Goal: Task Accomplishment & Management: Manage account settings

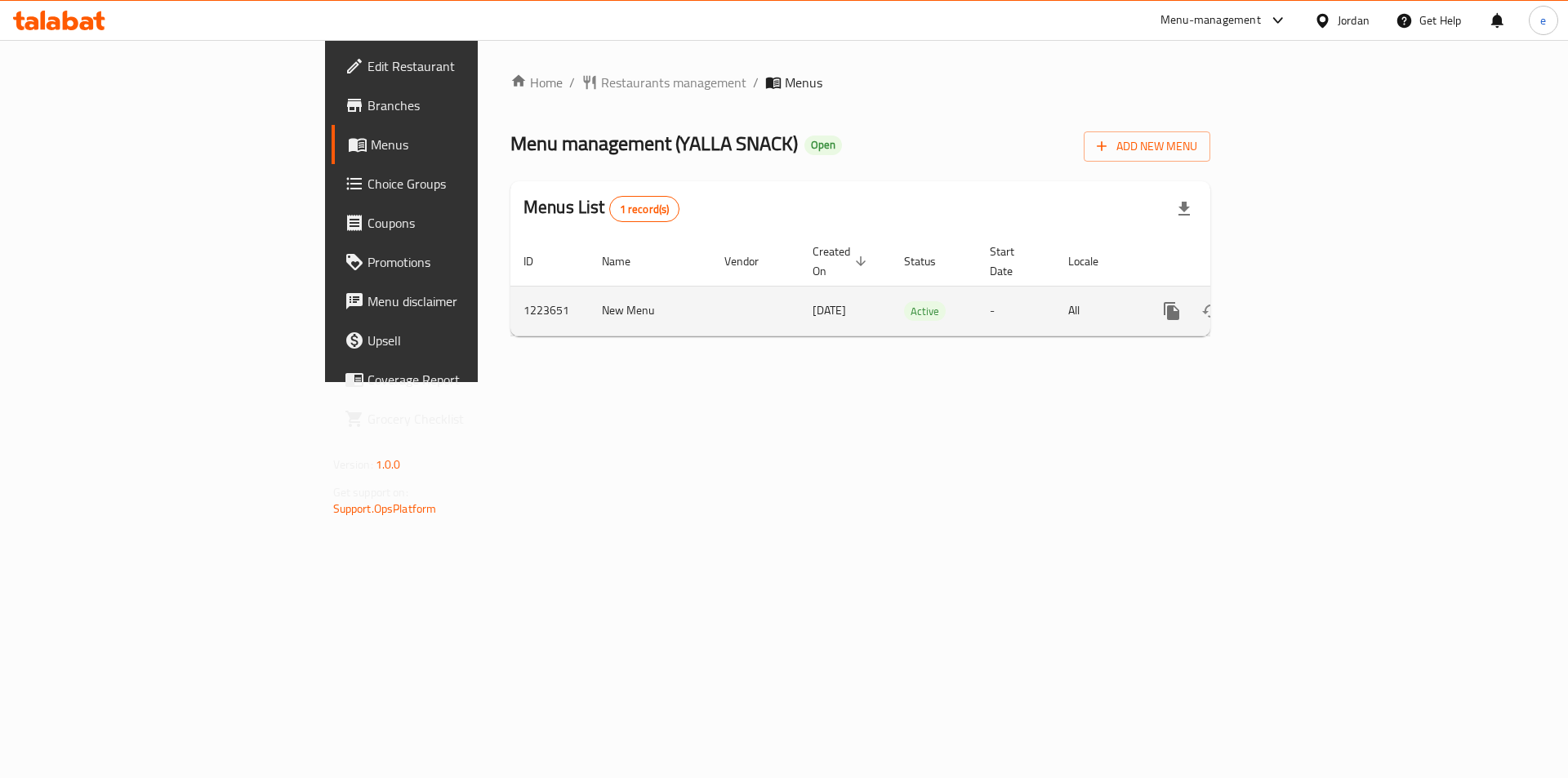
click at [1300, 301] on icon "enhanced table" at bounding box center [1289, 311] width 19 height 19
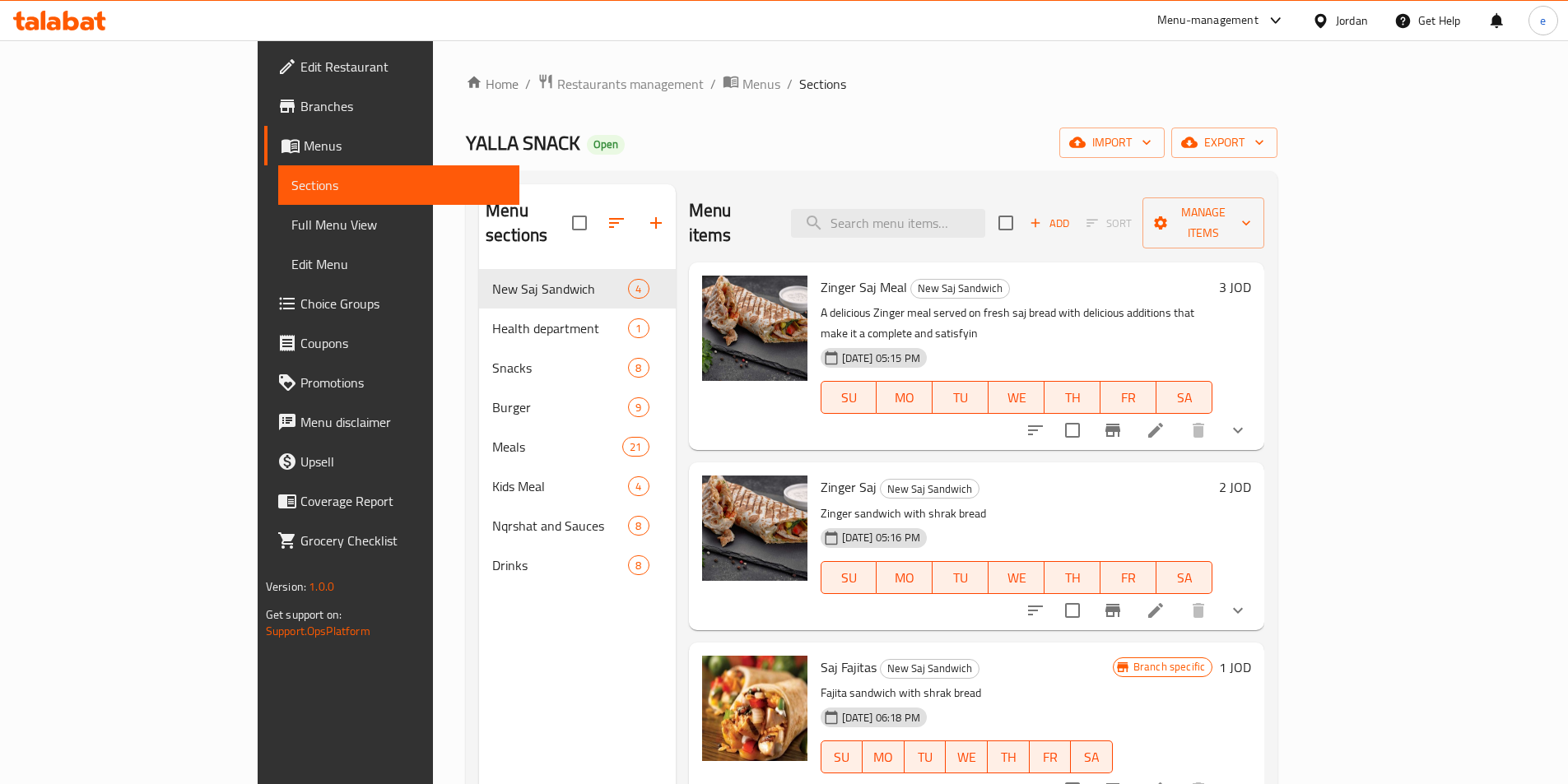
click at [300, 300] on span "Choice Groups" at bounding box center [403, 304] width 206 height 19
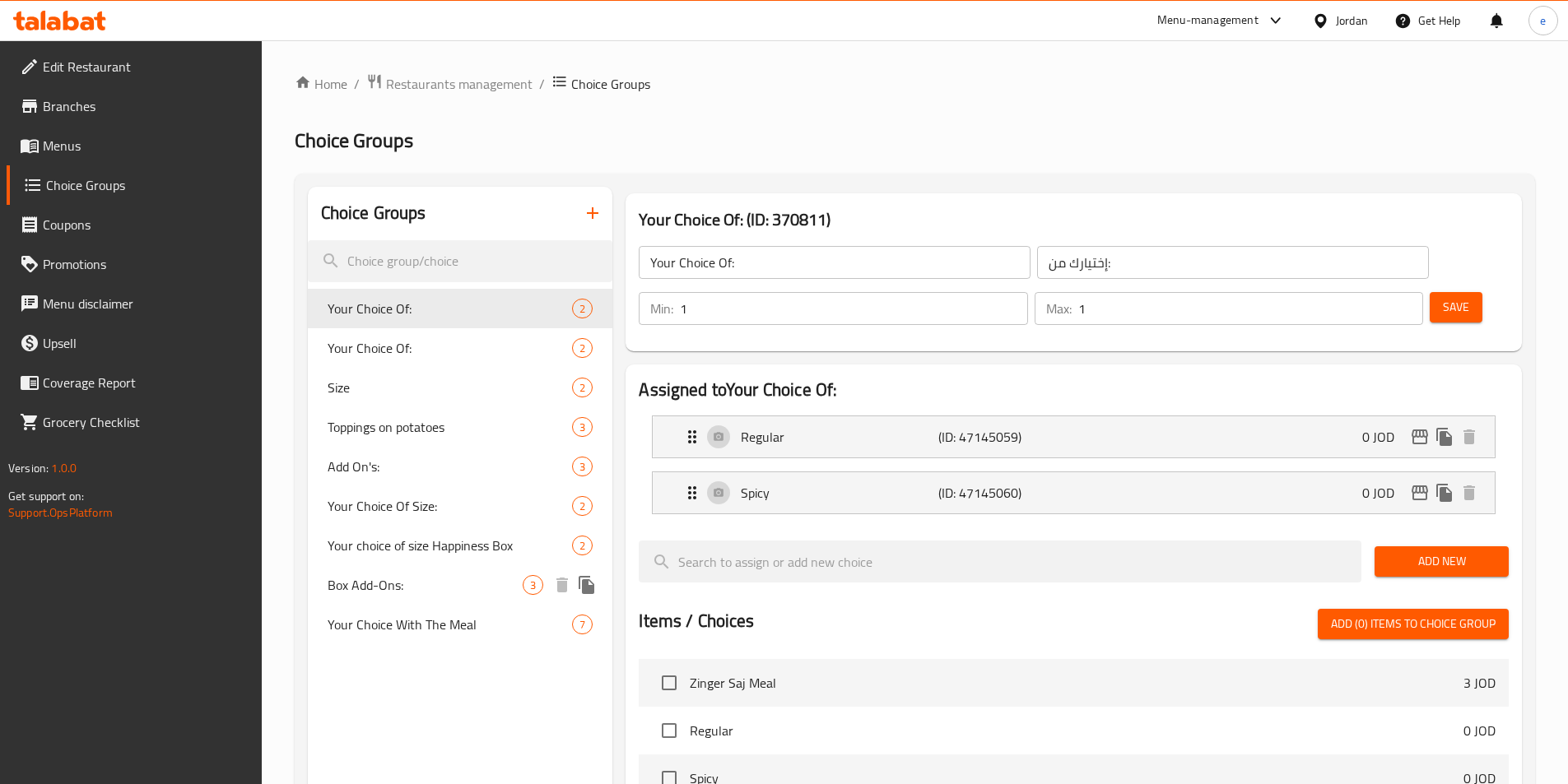
drag, startPoint x: 362, startPoint y: 592, endPoint x: 386, endPoint y: 568, distance: 33.9
click at [363, 592] on span "Box Add-Ons:" at bounding box center [425, 585] width 196 height 19
type input "Box Add-Ons:"
type input "اضافات البوكس:"
type input "0"
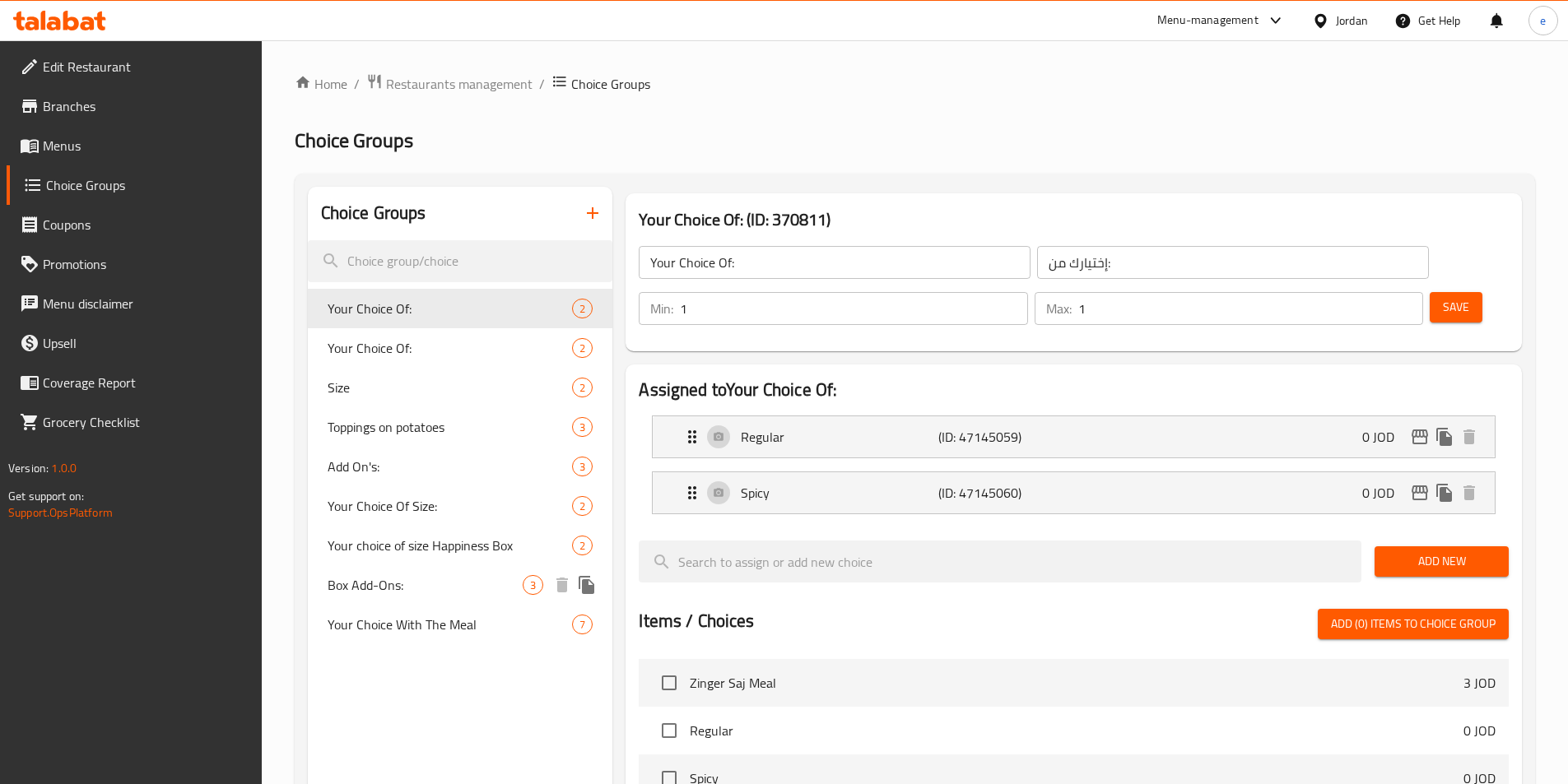
type input "3"
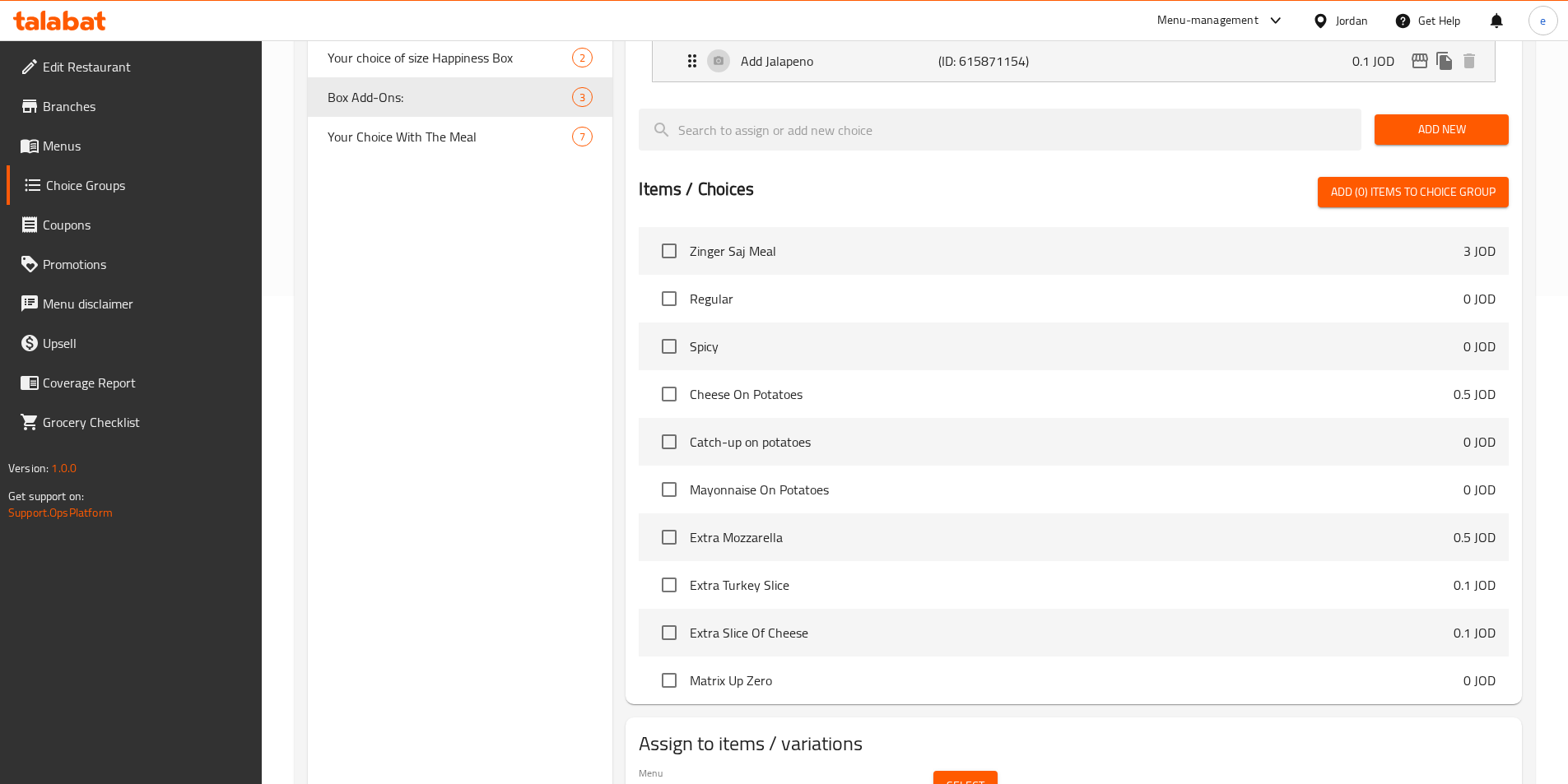
scroll to position [201, 0]
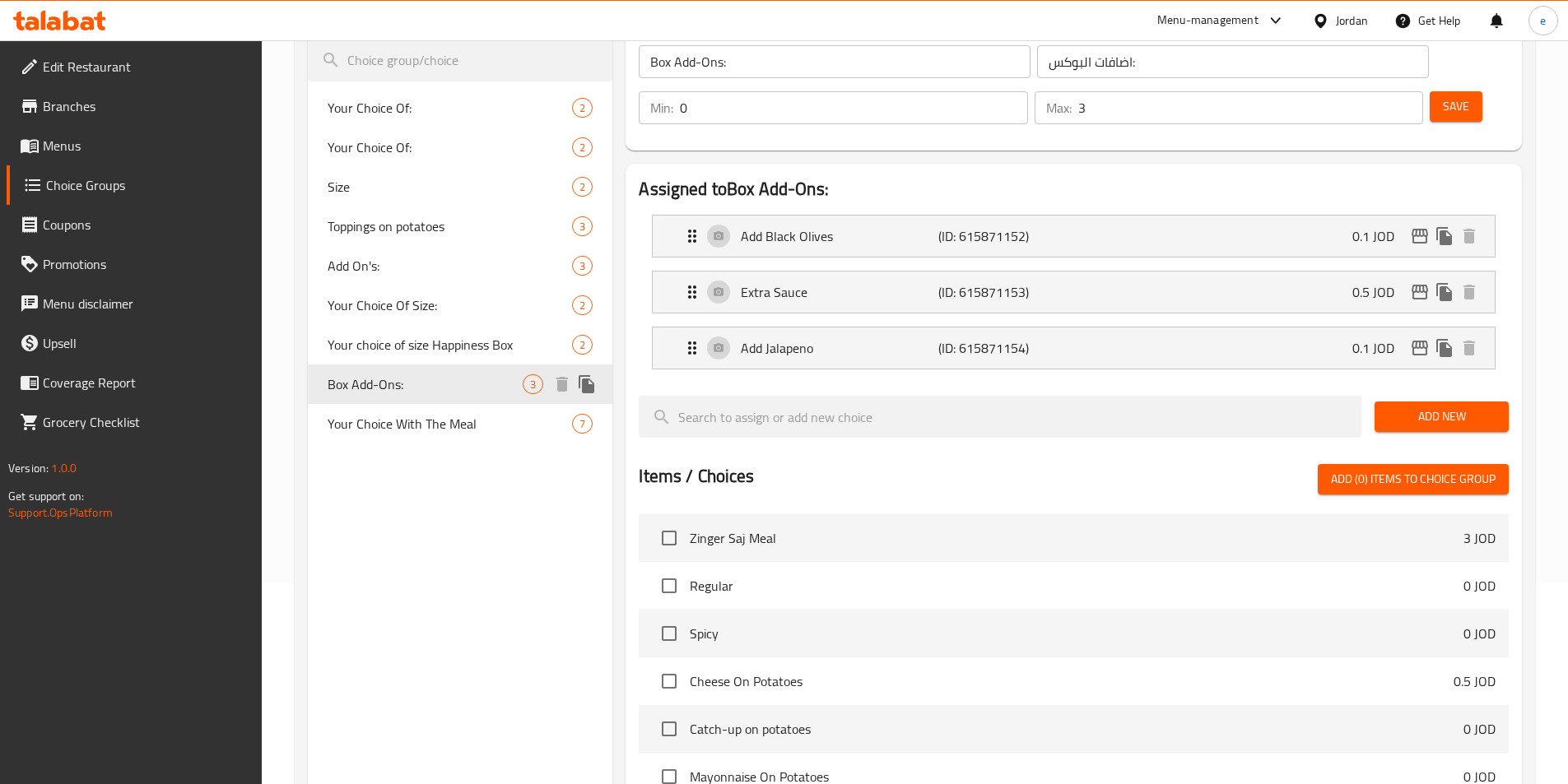
drag, startPoint x: 441, startPoint y: 407, endPoint x: 458, endPoint y: 399, distance: 18.8
click at [441, 407] on div "Your Choice With The Meal 7" at bounding box center [460, 423] width 306 height 40
type input "Your Choice With The Meal"
type input "خيارك مع الوجبة"
type input "1"
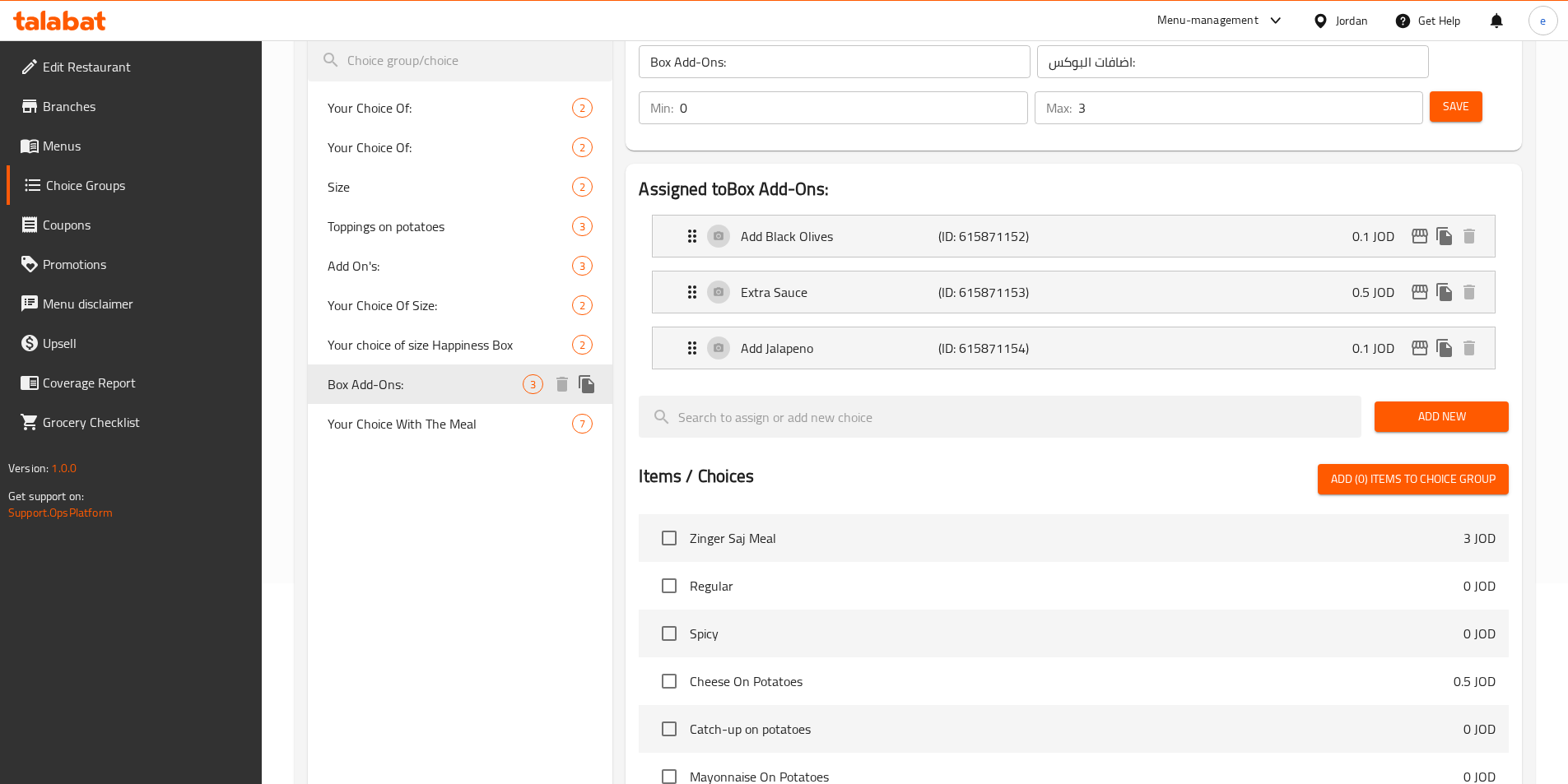
type input "1"
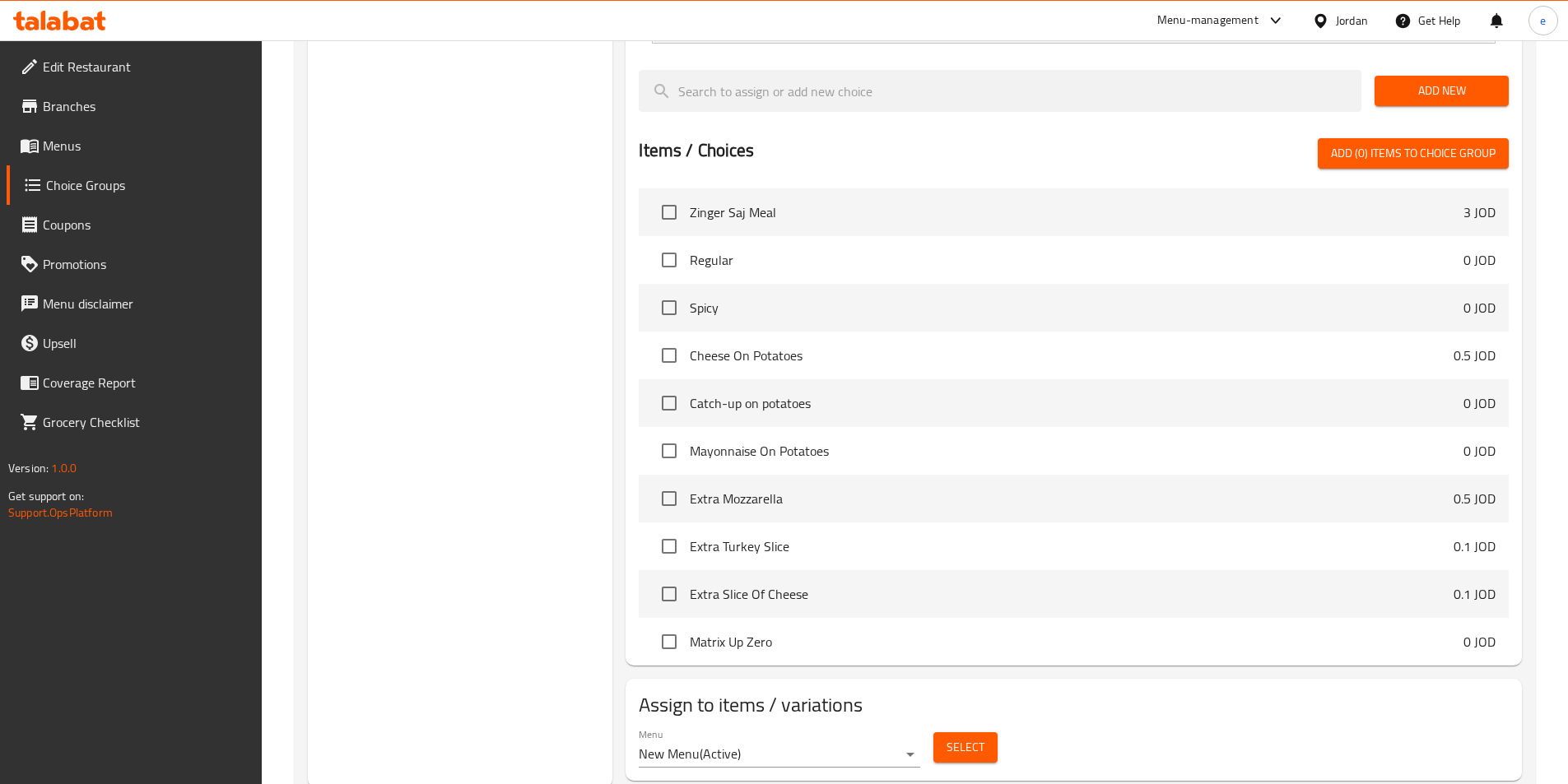
scroll to position [754, 0]
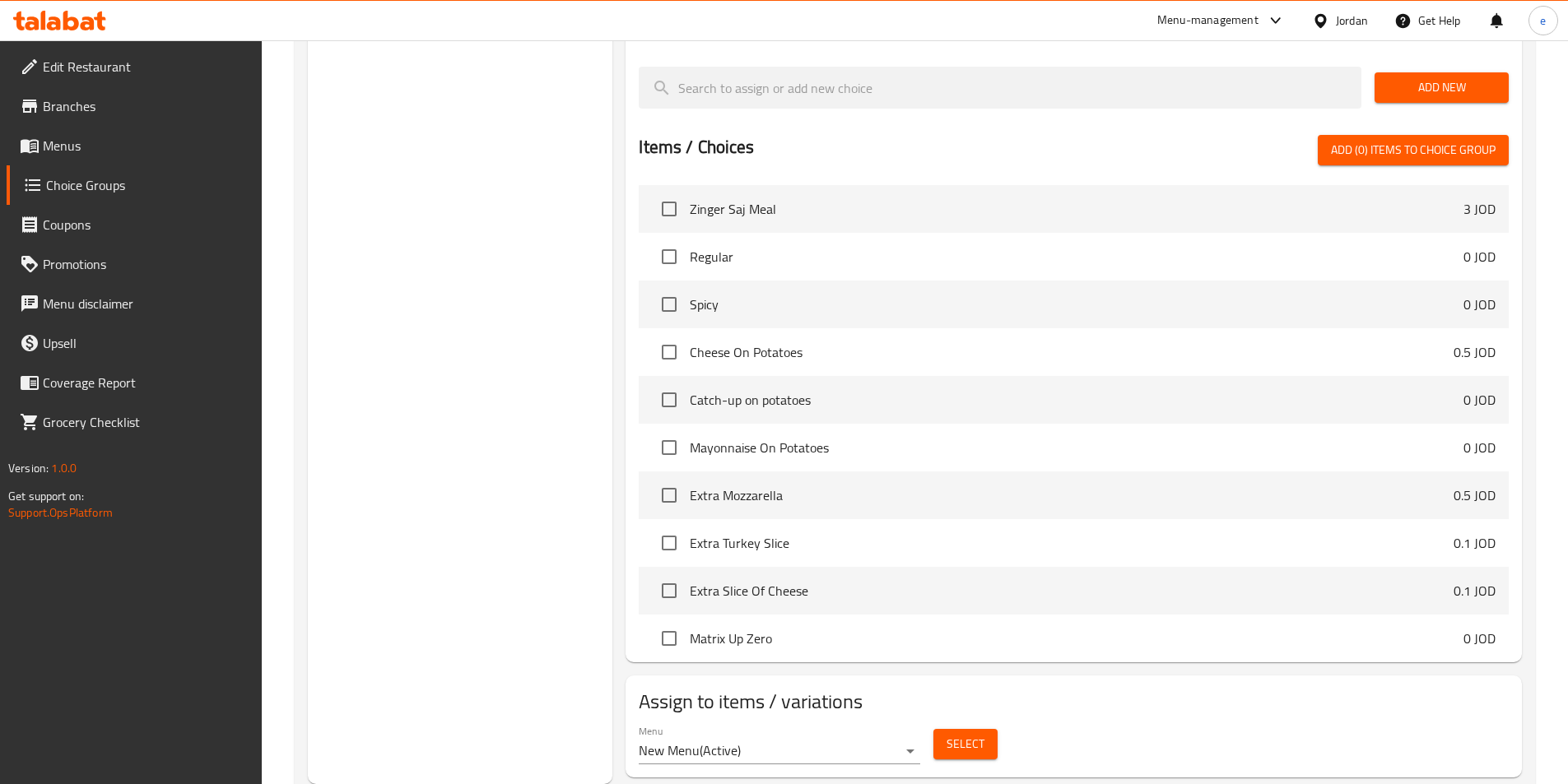
click at [1368, 8] on div "Jordan" at bounding box center [1341, 20] width 83 height 40
click at [1327, 12] on icon at bounding box center [1321, 21] width 18 height 18
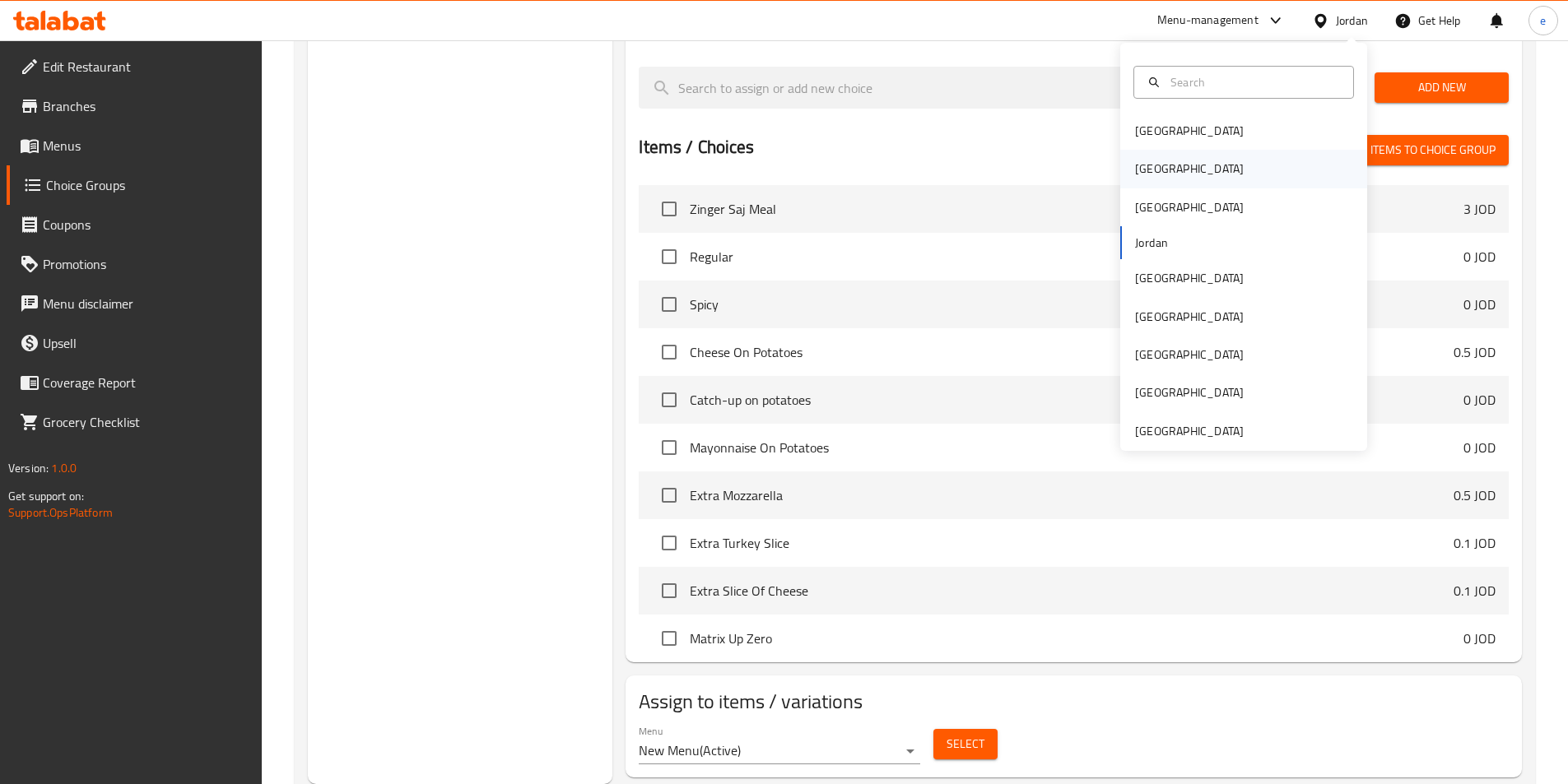
click at [1146, 173] on div "[GEOGRAPHIC_DATA]" at bounding box center [1189, 168] width 108 height 18
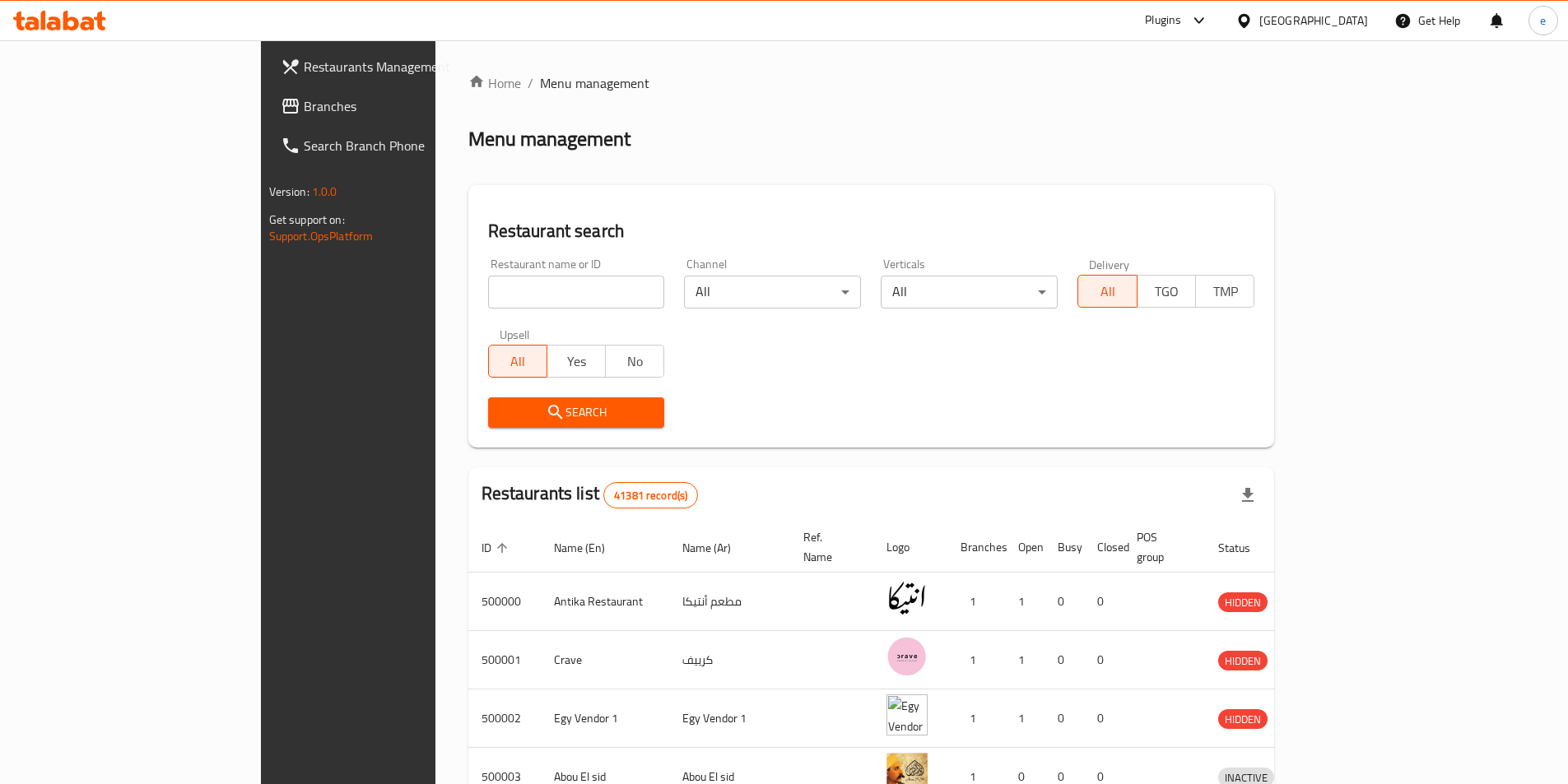
click at [281, 107] on icon at bounding box center [291, 106] width 19 height 19
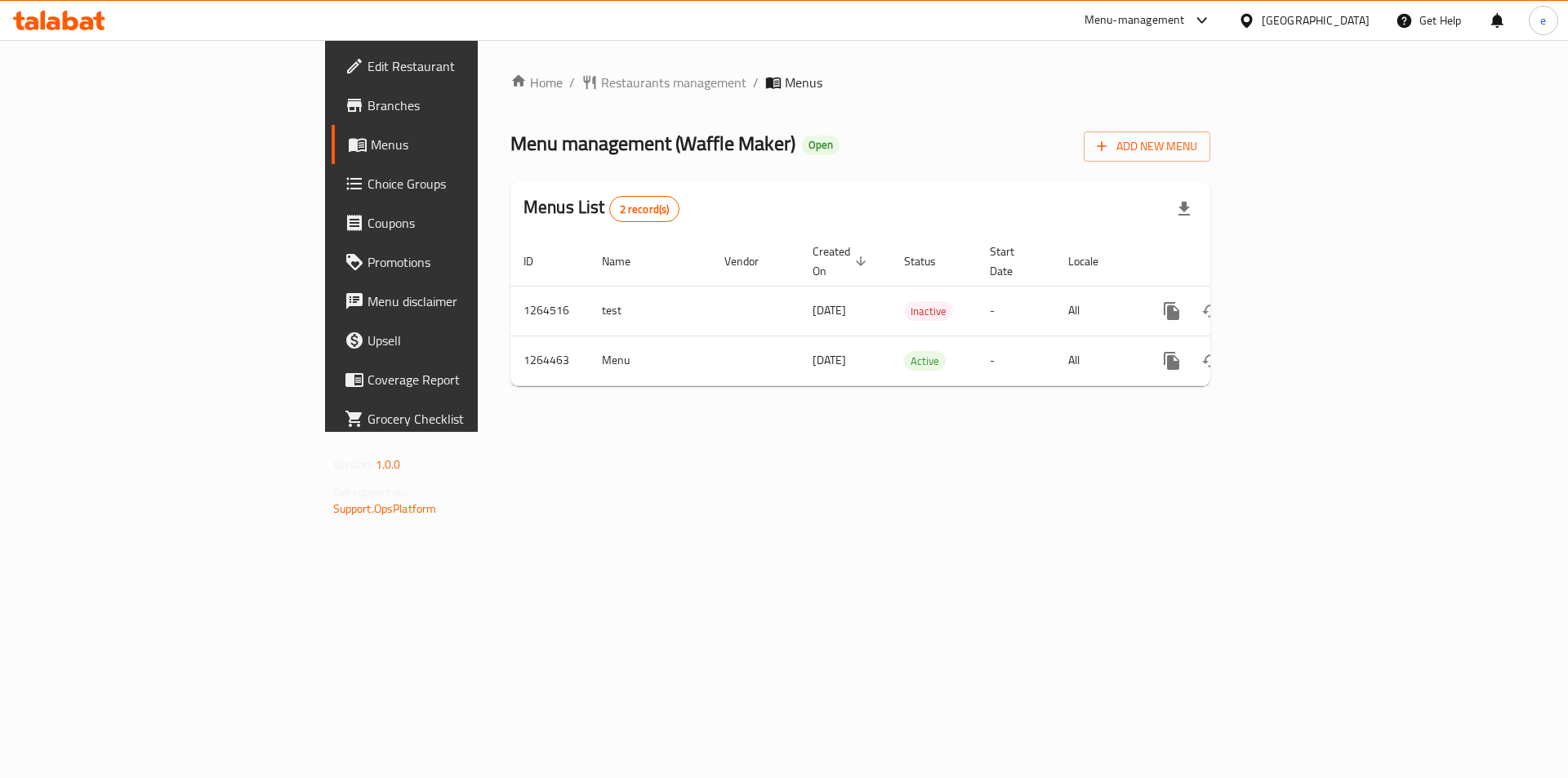
click at [368, 189] on span "Choice Groups" at bounding box center [471, 183] width 207 height 19
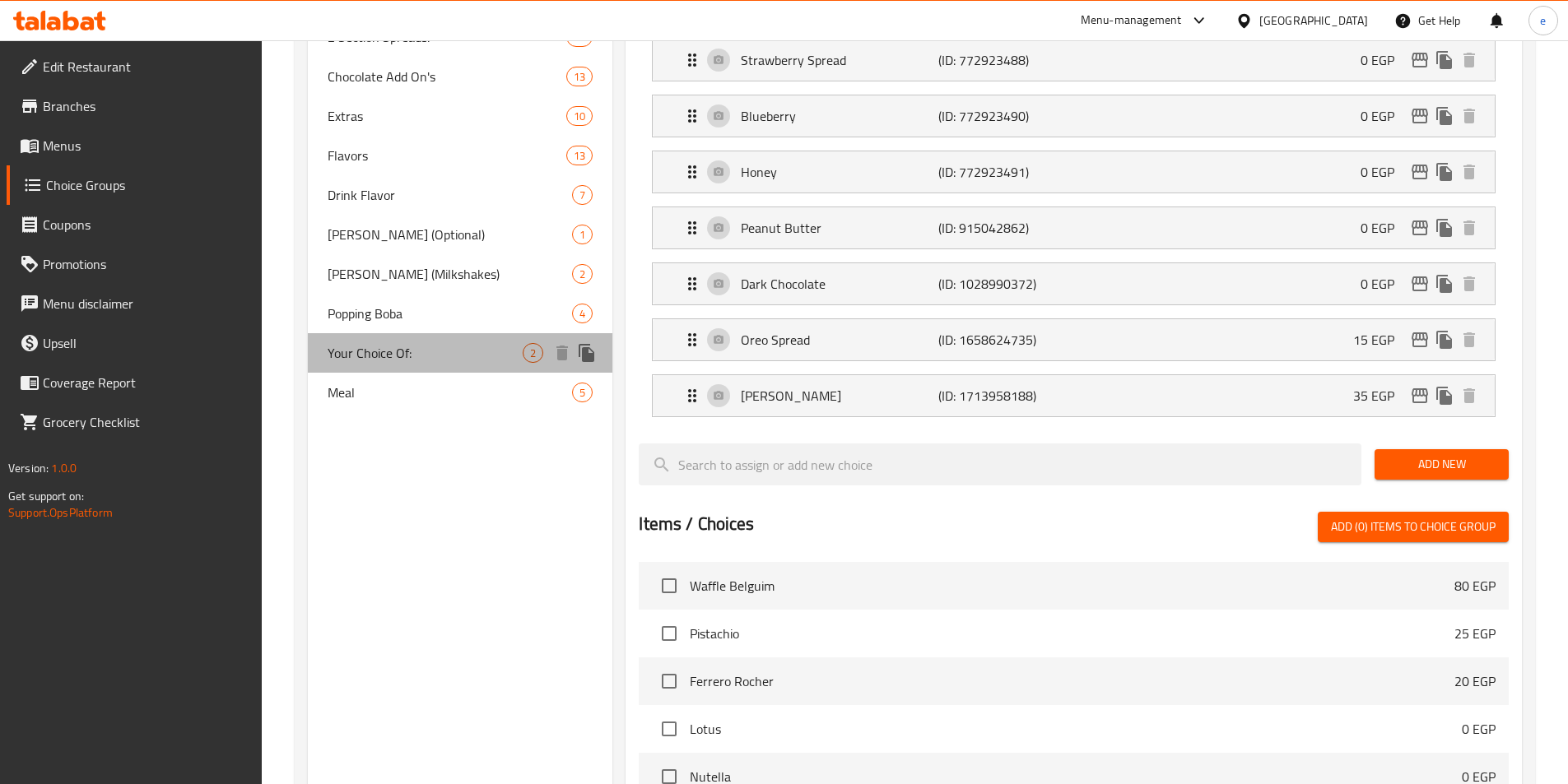
click at [356, 343] on span "Your Choice Of:" at bounding box center [425, 353] width 196 height 19
type input "Your Choice Of:"
type input "اختيارك من:"
type input "0"
type input "2"
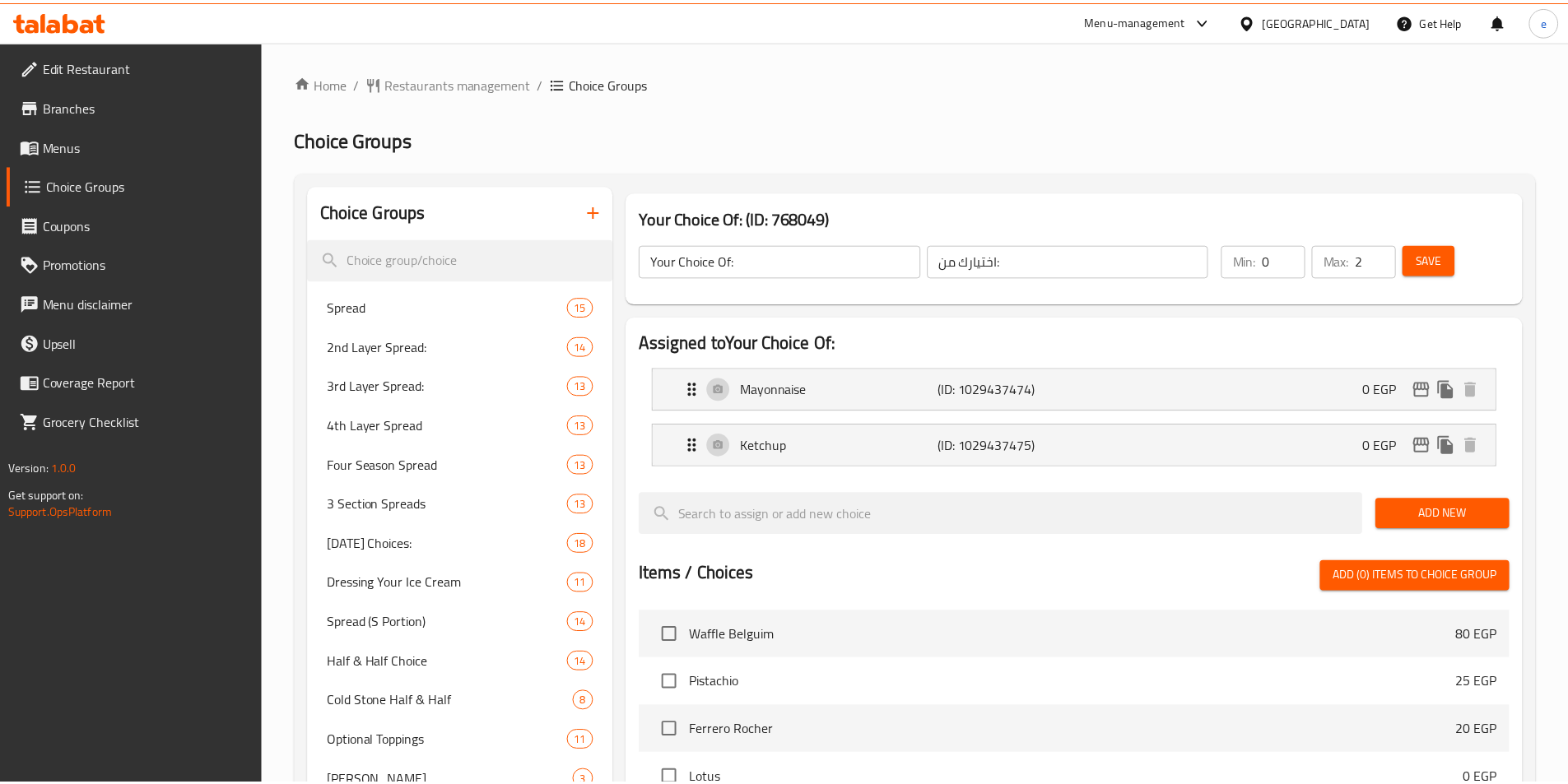
scroll to position [503, 0]
